Goal: Find specific page/section

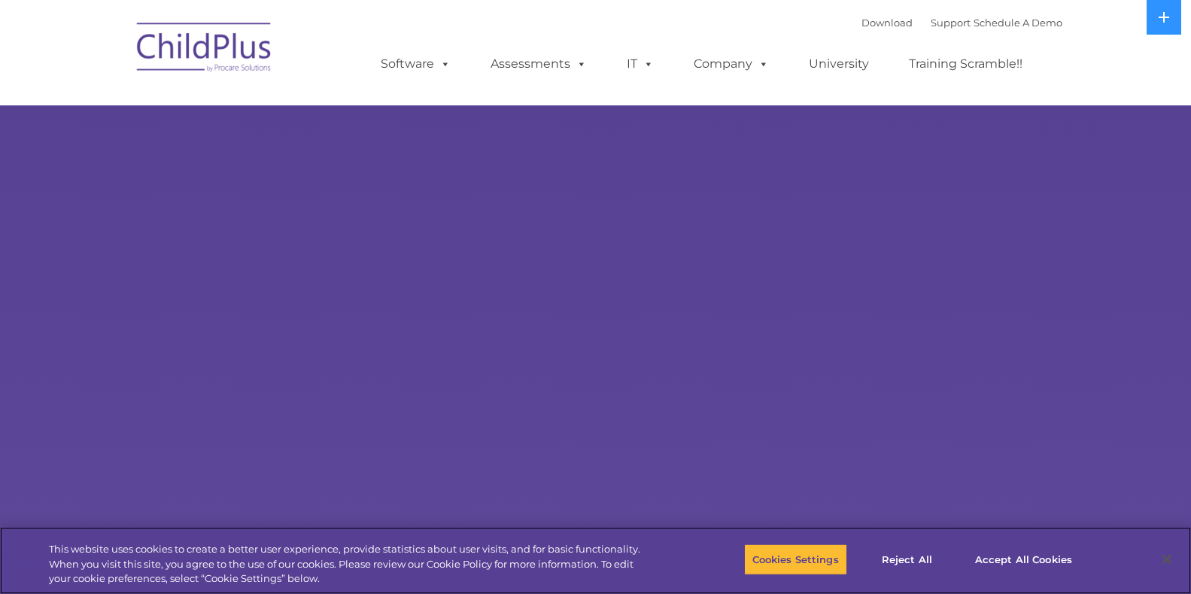
select select "MEDIUM"
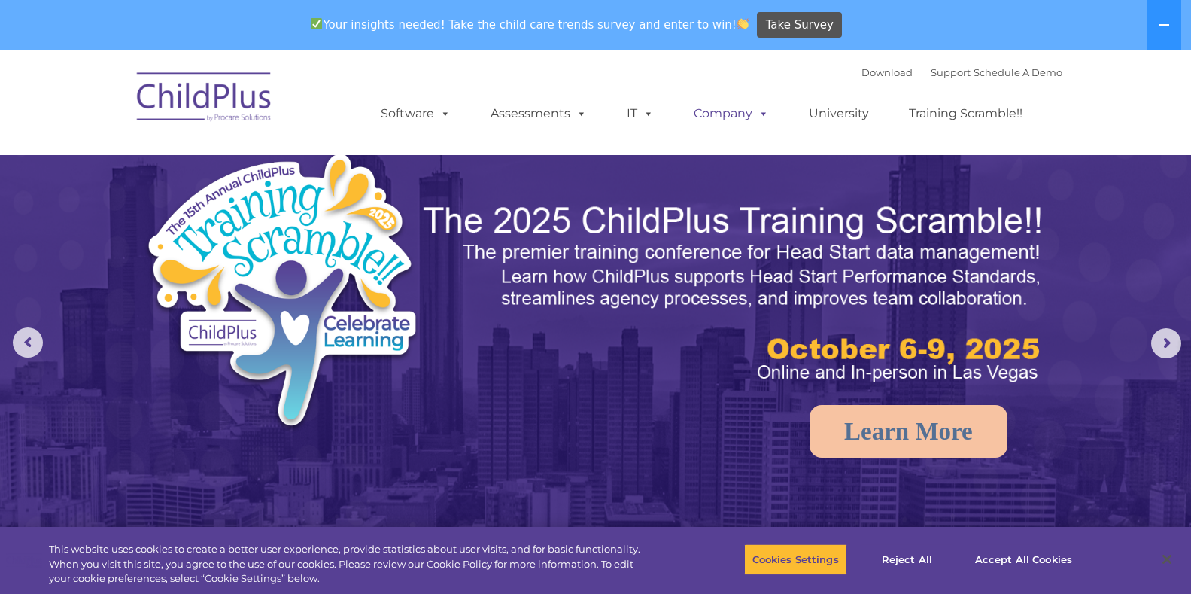
click at [736, 106] on link "Company" at bounding box center [731, 114] width 105 height 30
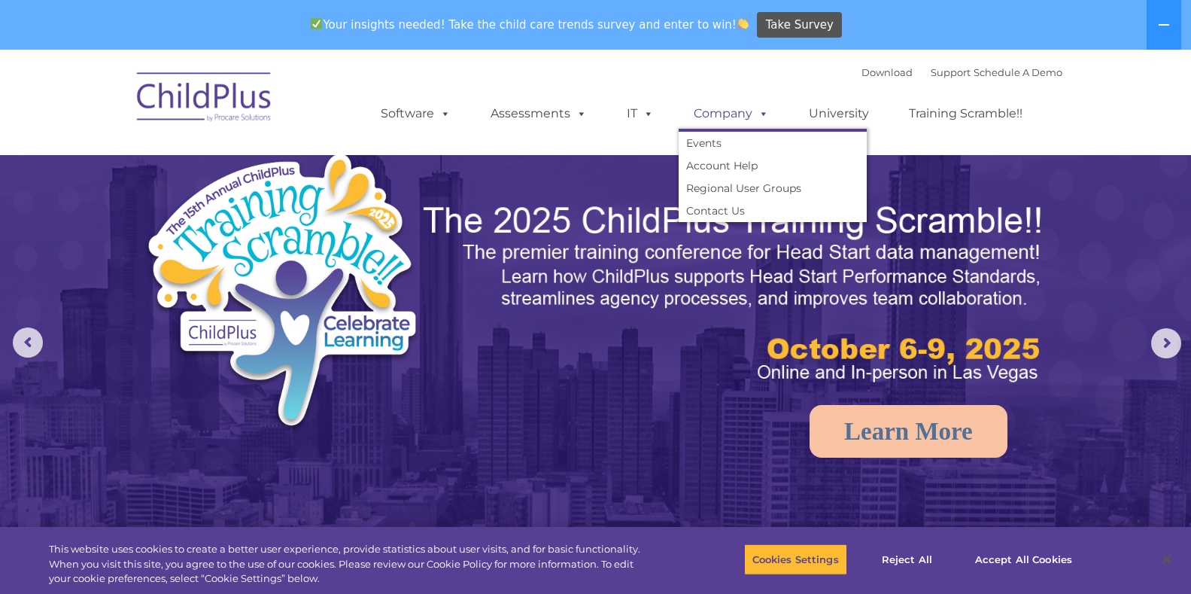
scroll to position [50, 0]
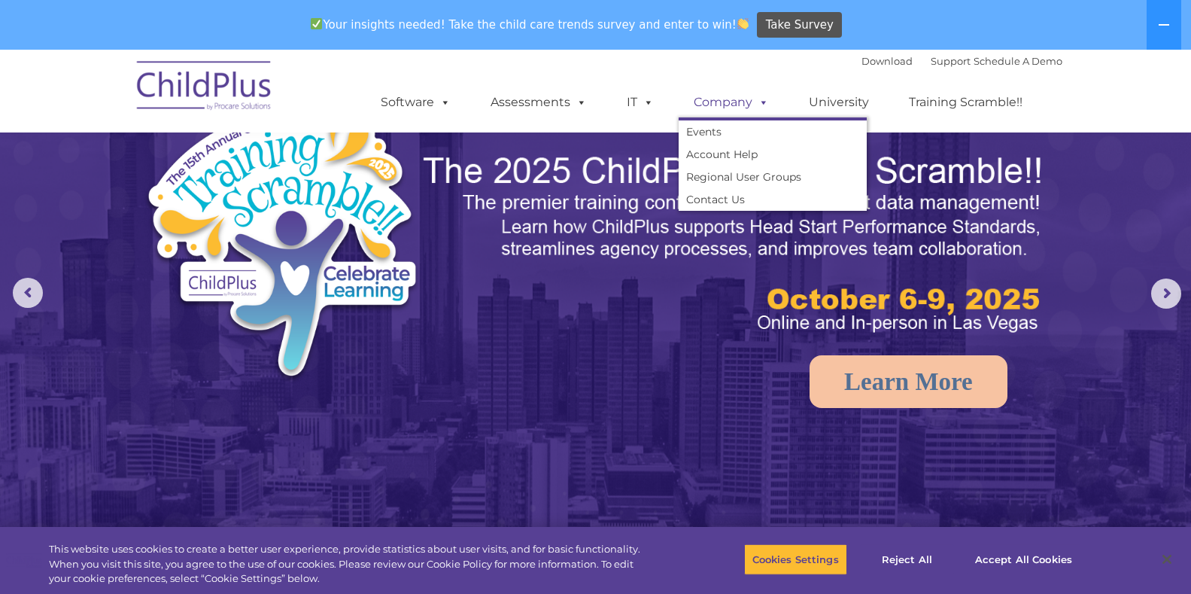
click at [745, 96] on link "Company" at bounding box center [731, 102] width 105 height 30
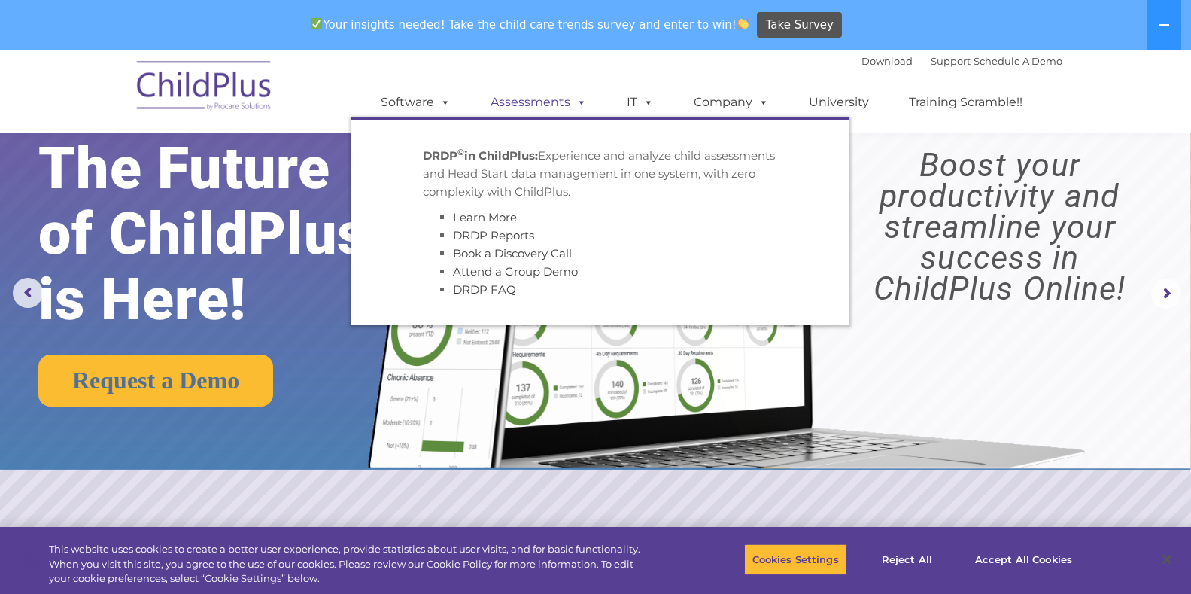
click at [559, 105] on link "Assessments" at bounding box center [539, 102] width 126 height 30
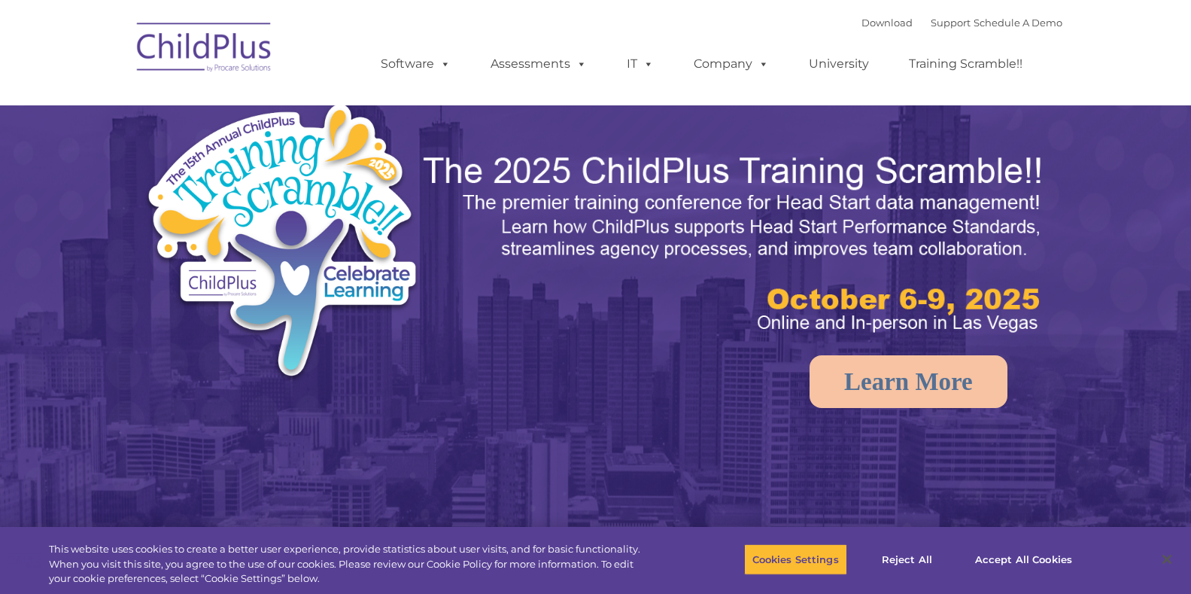
select select "MEDIUM"
